Goal: Task Accomplishment & Management: Complete application form

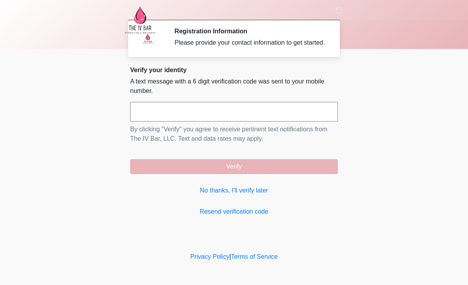
click at [256, 195] on link "No thanks, I'll verify later" at bounding box center [234, 190] width 208 height 9
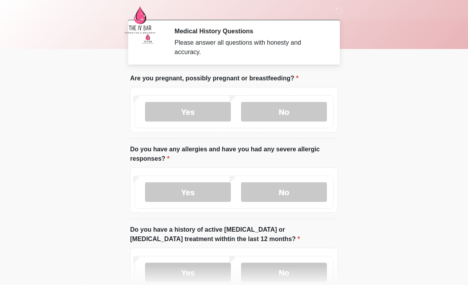
click at [278, 114] on label "No" at bounding box center [284, 112] width 86 height 20
click at [286, 195] on label "No" at bounding box center [284, 192] width 86 height 20
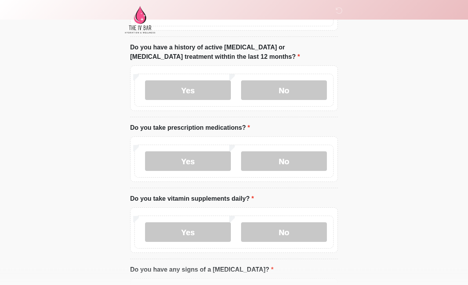
click at [282, 169] on label "No" at bounding box center [284, 162] width 86 height 20
click at [294, 233] on label "No" at bounding box center [284, 232] width 86 height 20
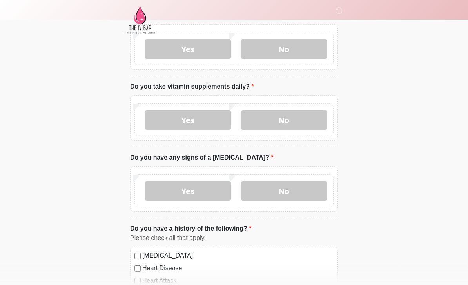
click at [286, 195] on label "No" at bounding box center [284, 191] width 86 height 20
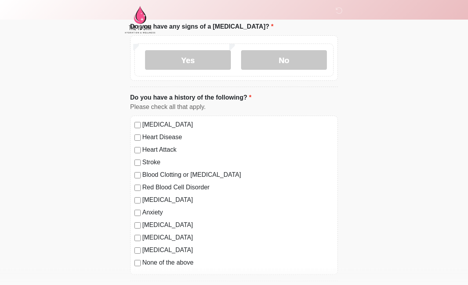
scroll to position [454, 0]
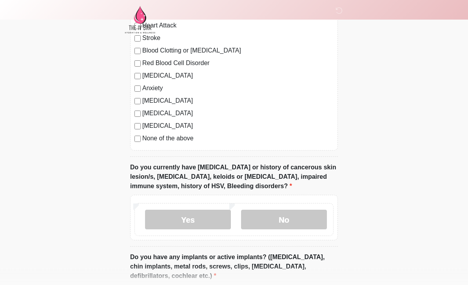
click at [296, 219] on label "No" at bounding box center [284, 220] width 86 height 20
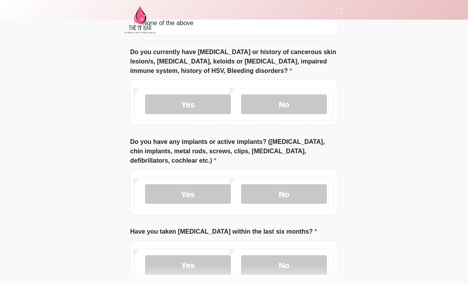
scroll to position [666, 0]
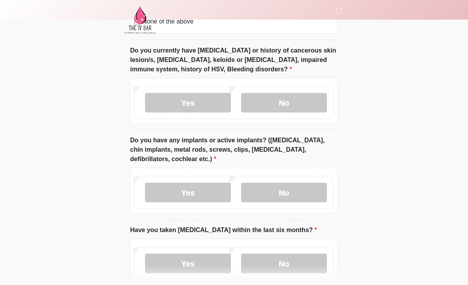
click at [288, 191] on label "No" at bounding box center [284, 193] width 86 height 20
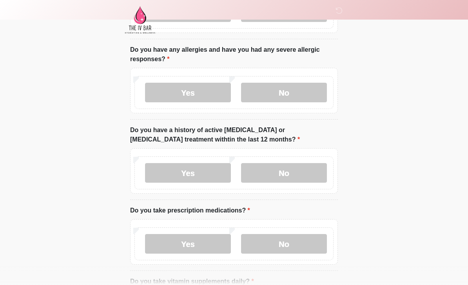
scroll to position [113, 0]
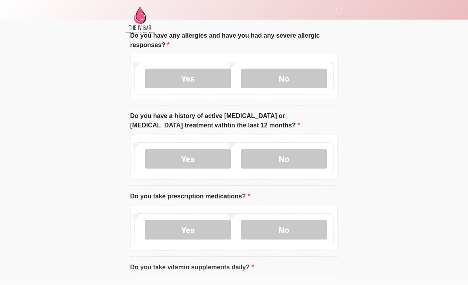
click at [303, 162] on label "No" at bounding box center [284, 159] width 86 height 20
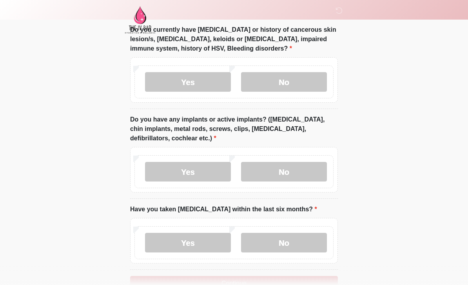
scroll to position [708, 0]
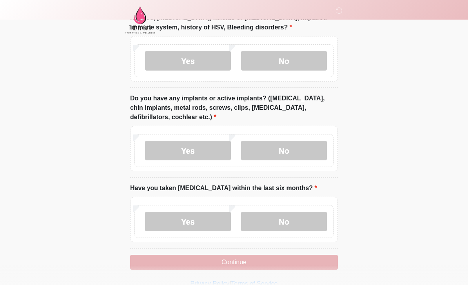
click at [289, 219] on label "No" at bounding box center [284, 222] width 86 height 20
click at [277, 267] on button "Continue" at bounding box center [234, 262] width 208 height 15
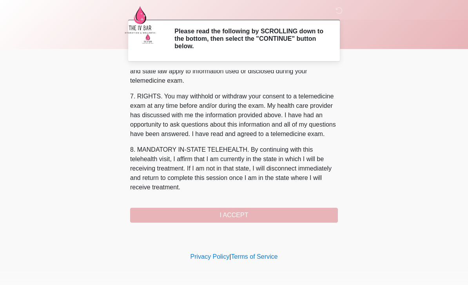
scroll to position [326, 0]
click at [247, 216] on button "I ACCEPT" at bounding box center [234, 215] width 208 height 15
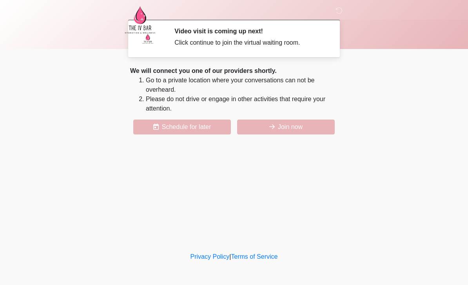
click at [304, 120] on button "Join now" at bounding box center [286, 127] width 98 height 15
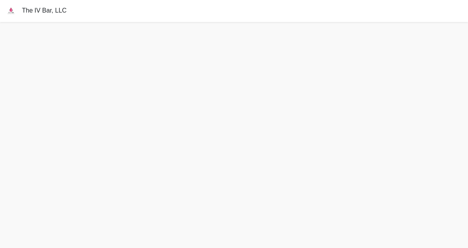
scroll to position [2, 0]
